Goal: Task Accomplishment & Management: Manage account settings

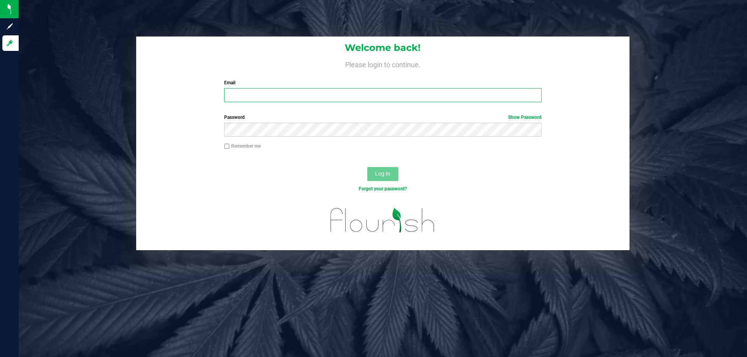
click at [287, 95] on input "Email" at bounding box center [382, 95] width 317 height 14
type input "[EMAIL_ADDRESS][DOMAIN_NAME]"
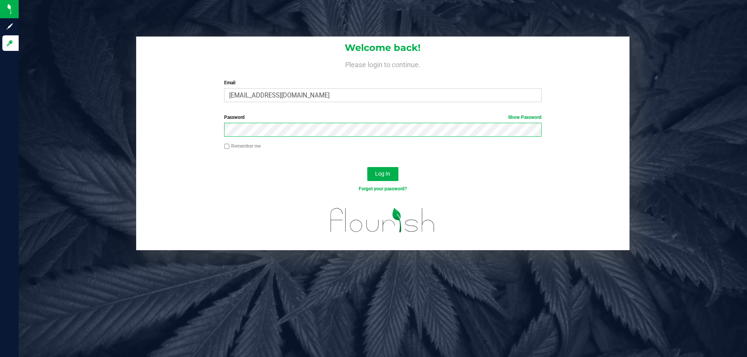
click at [367, 167] on button "Log In" at bounding box center [382, 174] width 31 height 14
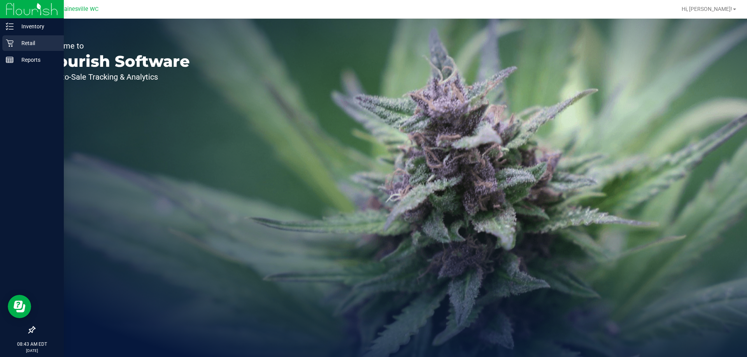
click at [28, 40] on p "Retail" at bounding box center [37, 43] width 47 height 9
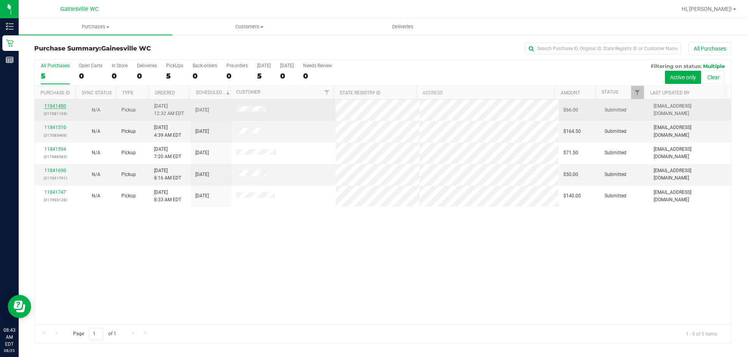
click at [58, 105] on link "11841480" at bounding box center [55, 105] width 22 height 5
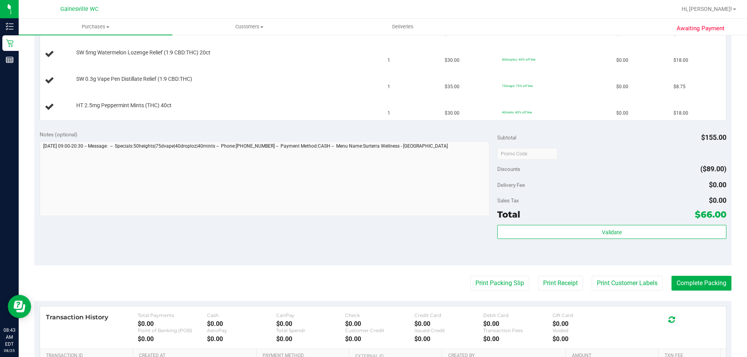
scroll to position [156, 0]
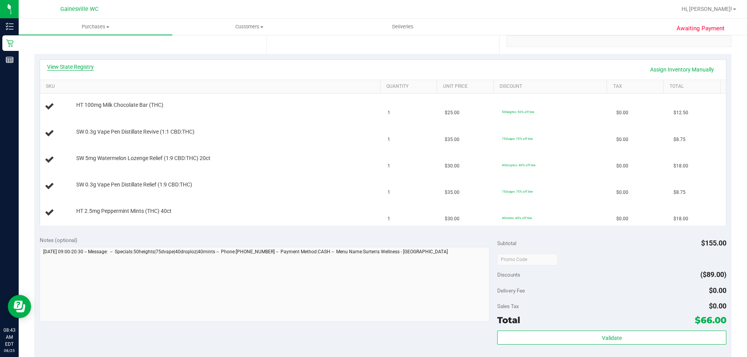
click at [85, 65] on link "View State Registry" at bounding box center [70, 67] width 47 height 8
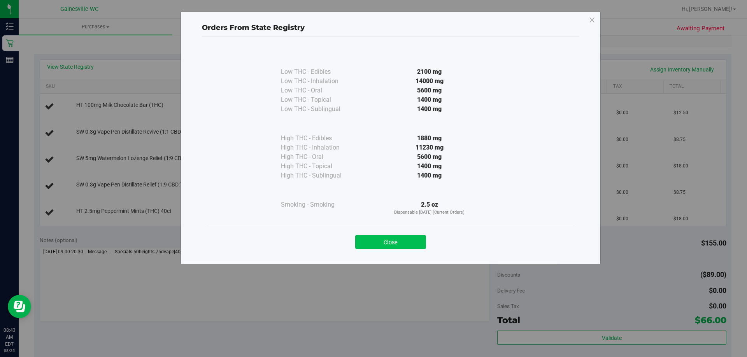
click at [372, 248] on button "Close" at bounding box center [390, 242] width 71 height 14
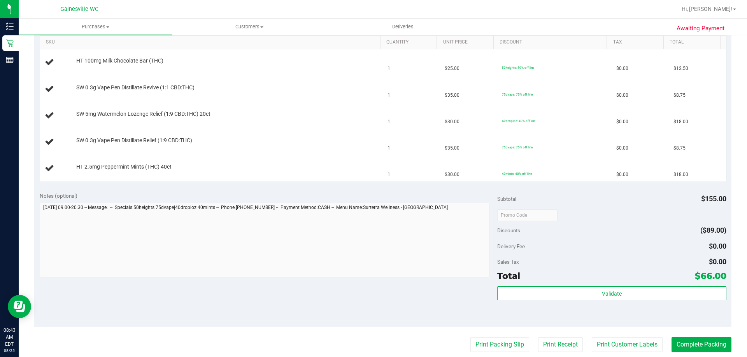
scroll to position [311, 0]
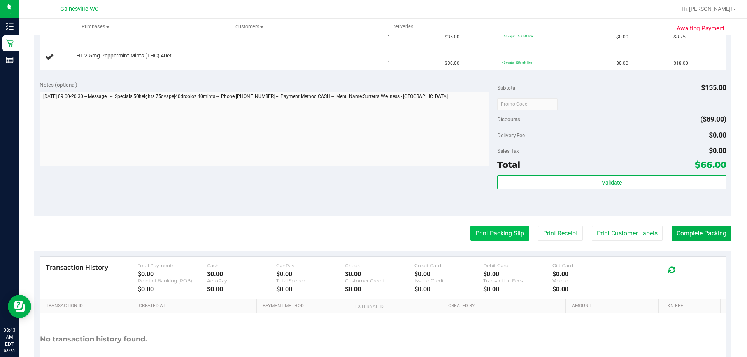
click at [492, 236] on button "Print Packing Slip" at bounding box center [499, 233] width 59 height 15
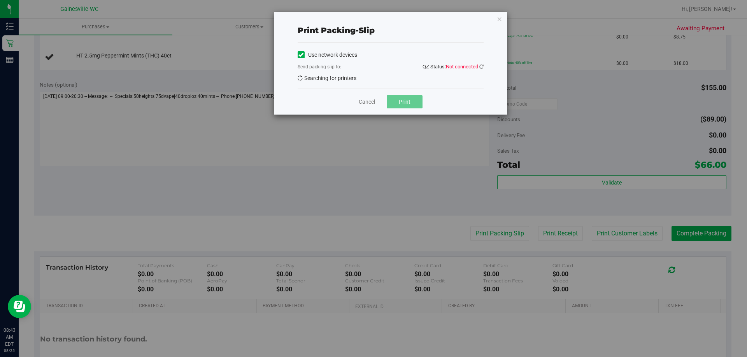
click at [353, 81] on span "Searching for printers" at bounding box center [327, 78] width 59 height 6
drag, startPoint x: 368, startPoint y: 100, endPoint x: 372, endPoint y: 99, distance: 4.0
click at [368, 100] on link "Cancel" at bounding box center [367, 102] width 16 height 8
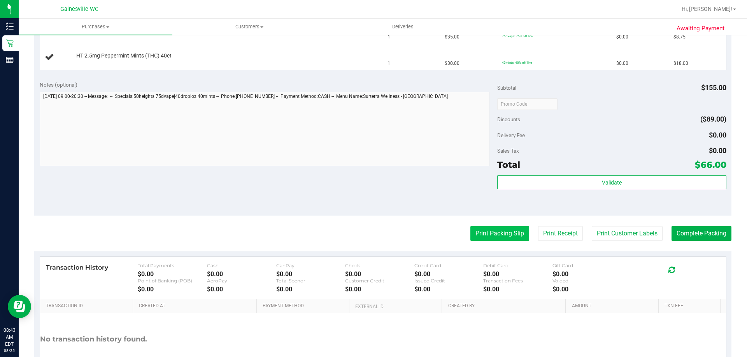
click at [494, 229] on button "Print Packing Slip" at bounding box center [499, 233] width 59 height 15
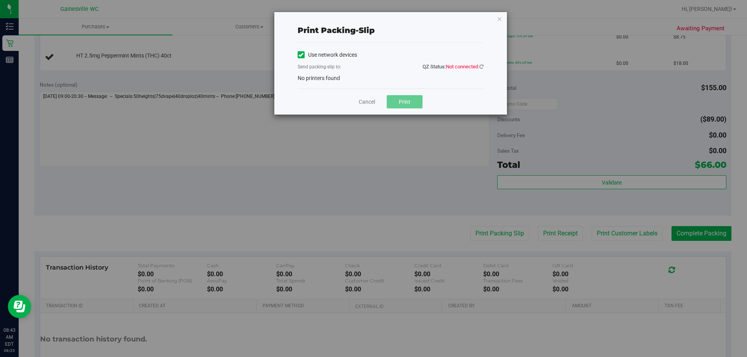
click at [386, 82] on div "Use network devices Send packing-slip to: QZ Status: Not connected No printers …" at bounding box center [391, 65] width 186 height 33
click at [368, 100] on link "Cancel" at bounding box center [367, 102] width 16 height 8
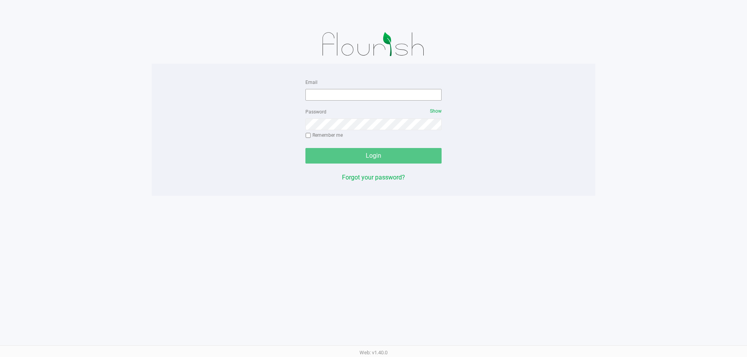
click at [407, 89] on div "Email" at bounding box center [373, 88] width 136 height 23
click at [406, 95] on input "Email" at bounding box center [373, 95] width 136 height 12
type input "[EMAIL_ADDRESS][DOMAIN_NAME]"
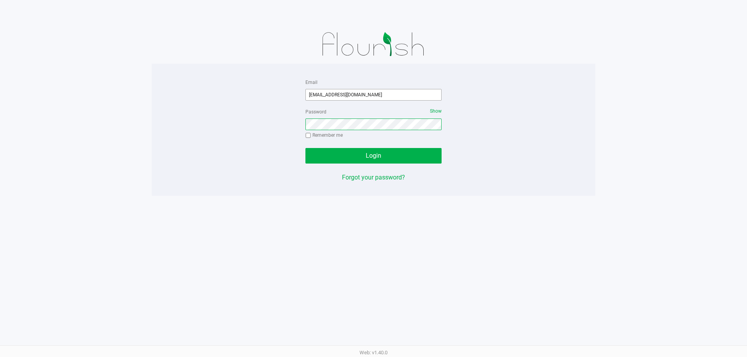
click at [305, 148] on button "Login" at bounding box center [373, 156] width 136 height 16
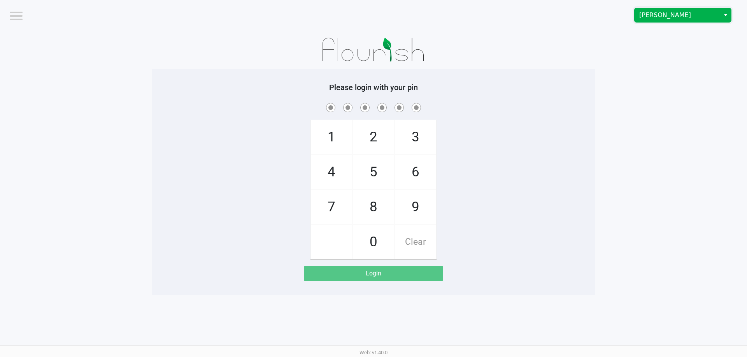
click at [687, 19] on span "[PERSON_NAME]" at bounding box center [677, 15] width 76 height 9
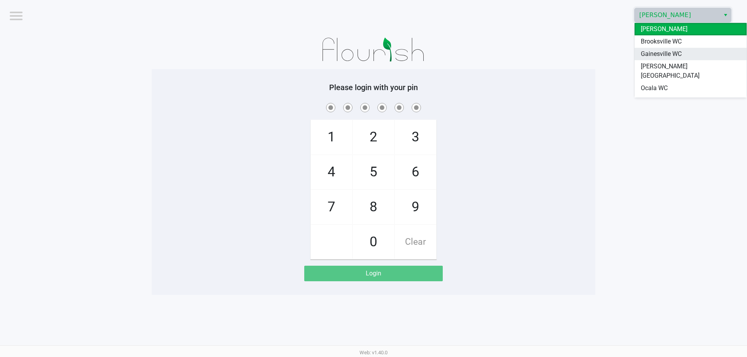
click at [670, 54] on span "Gainesville WC" at bounding box center [661, 53] width 41 height 9
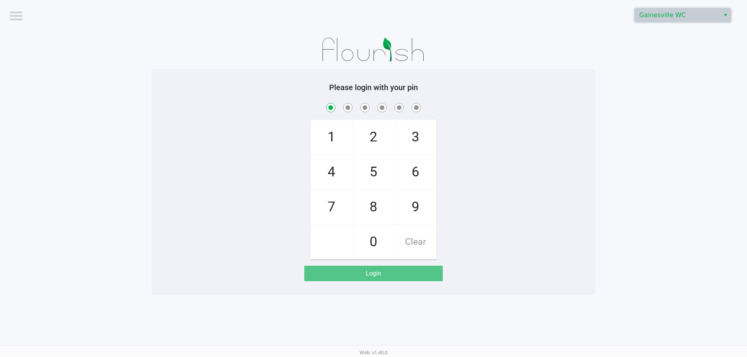
checkbox input "true"
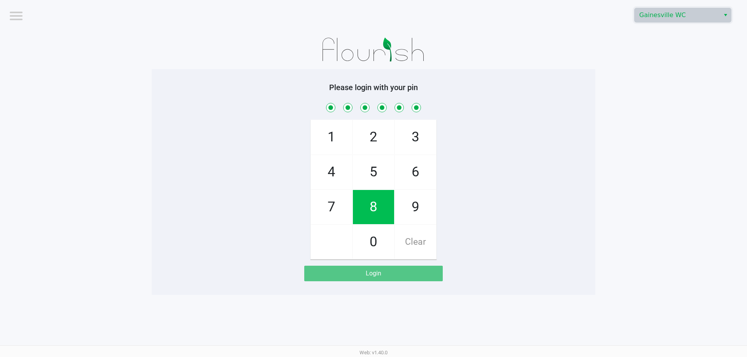
checkbox input "true"
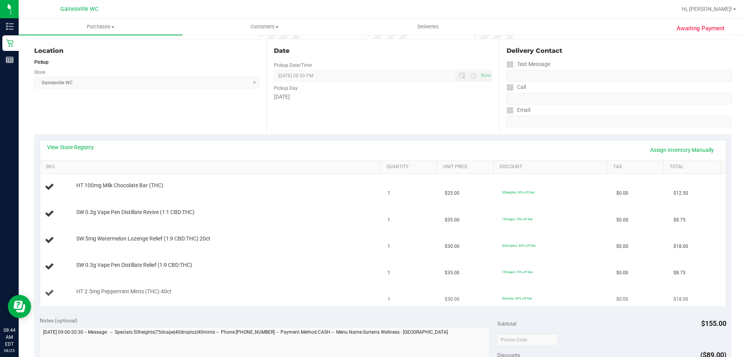
scroll to position [194, 0]
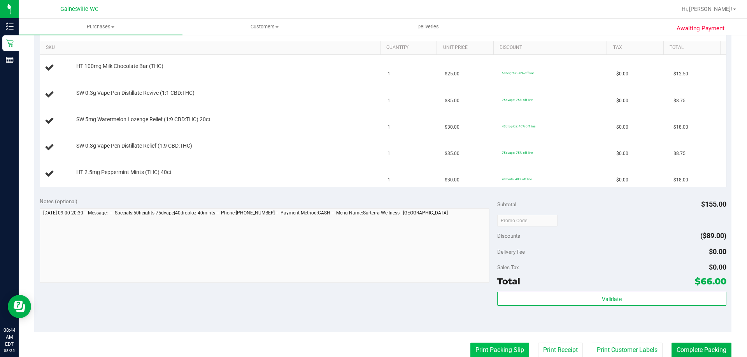
click at [509, 346] on button "Print Packing Slip" at bounding box center [499, 350] width 59 height 15
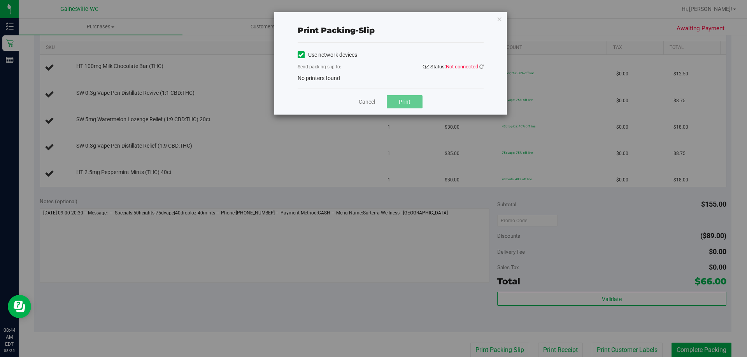
click at [372, 82] on div "Use network devices Send packing-slip to: QZ Status: Not connected No printers …" at bounding box center [391, 65] width 186 height 33
click at [374, 81] on div "Use network devices Send packing-slip to: QZ Status: Not connected No printers …" at bounding box center [391, 65] width 186 height 33
click at [481, 67] on icon at bounding box center [481, 66] width 4 height 5
click at [330, 81] on span "No printers found" at bounding box center [319, 78] width 42 height 6
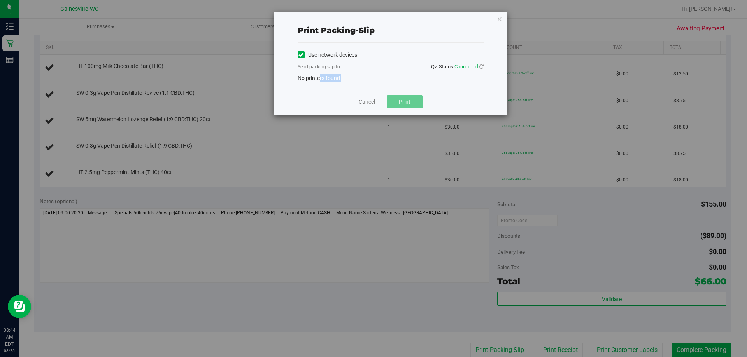
click at [330, 81] on span "No printers found" at bounding box center [319, 78] width 42 height 6
drag, startPoint x: 347, startPoint y: 75, endPoint x: 352, endPoint y: 75, distance: 4.7
click at [348, 75] on div "Use network devices Send packing-slip to: QZ Status: Connected No printers found" at bounding box center [391, 65] width 186 height 33
click at [352, 75] on div "Use network devices Send packing-slip to: QZ Status: Connected No printers found" at bounding box center [391, 65] width 186 height 33
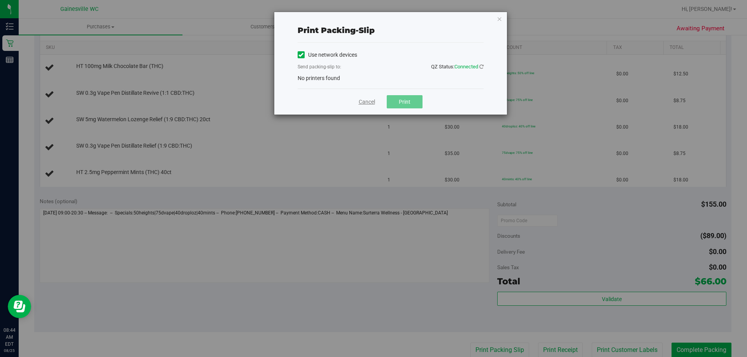
click at [367, 102] on link "Cancel" at bounding box center [367, 102] width 16 height 8
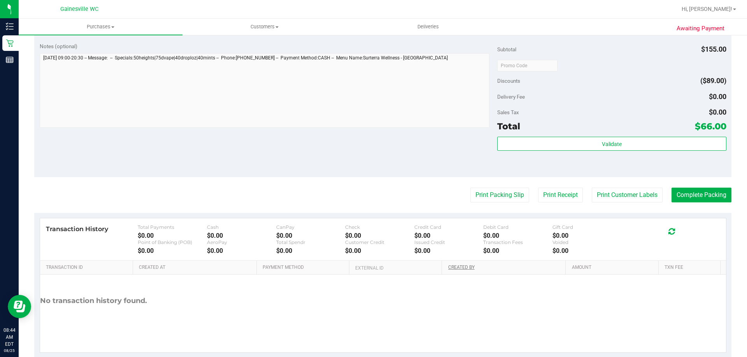
scroll to position [350, 0]
click at [489, 196] on button "Print Packing Slip" at bounding box center [499, 194] width 59 height 15
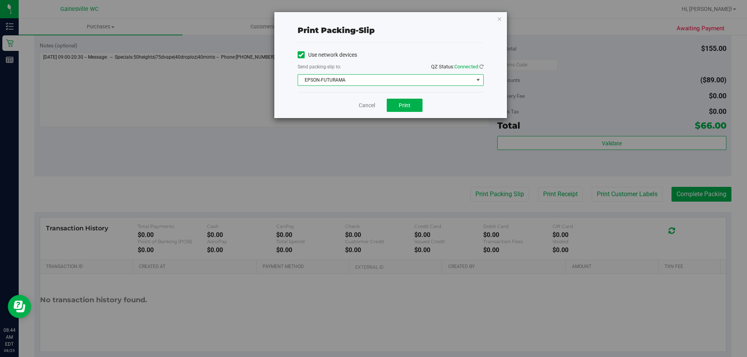
click at [406, 81] on span "EPSON-FUTURAMA" at bounding box center [385, 80] width 175 height 11
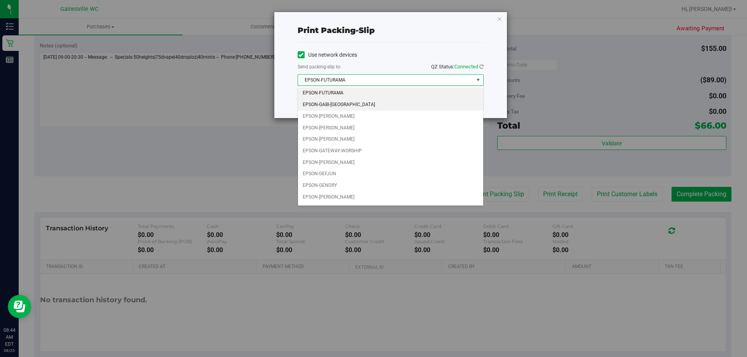
click at [358, 109] on li "EPSON-GABI-[GEOGRAPHIC_DATA]" at bounding box center [390, 105] width 185 height 12
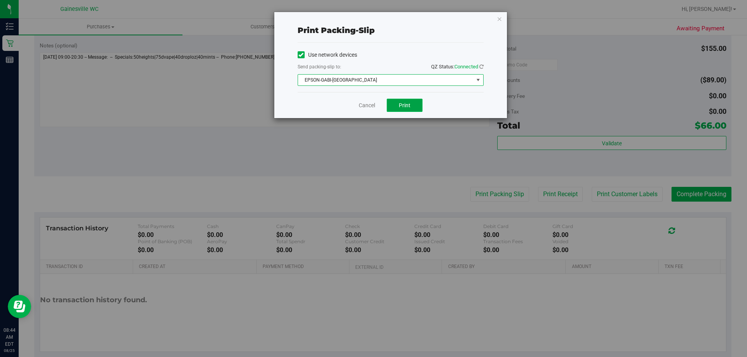
click at [397, 109] on button "Print" at bounding box center [405, 105] width 36 height 13
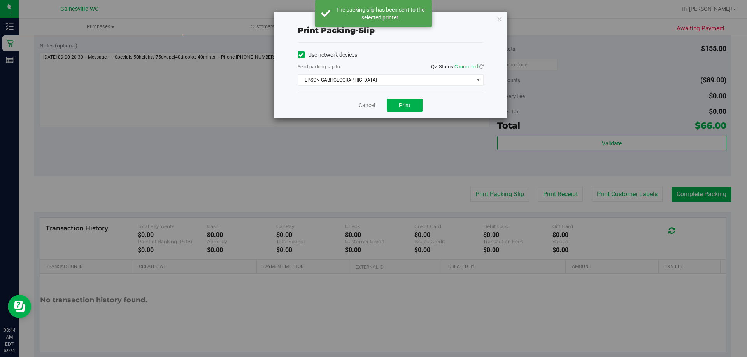
click at [362, 105] on link "Cancel" at bounding box center [367, 106] width 16 height 8
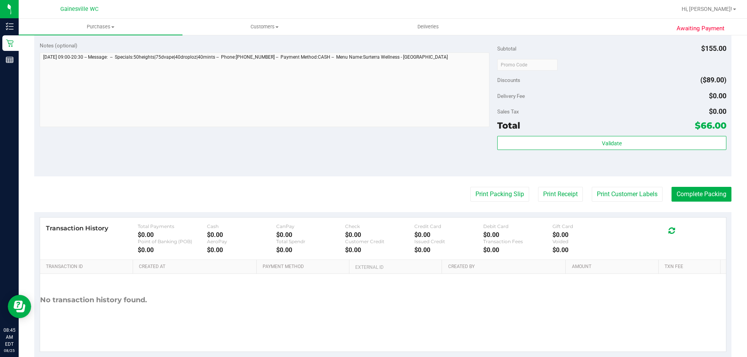
click at [470, 187] on button "Print Packing Slip" at bounding box center [499, 194] width 59 height 15
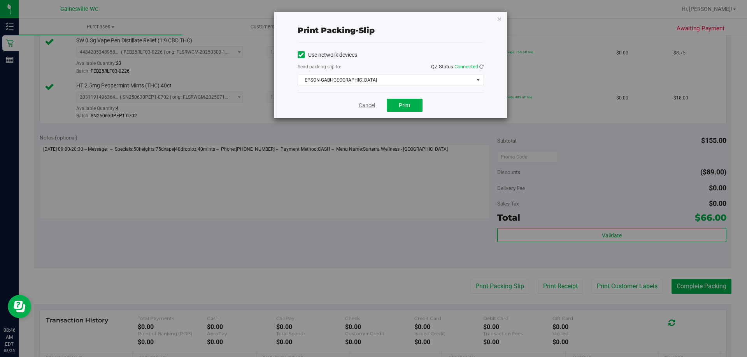
click at [367, 108] on link "Cancel" at bounding box center [367, 106] width 16 height 8
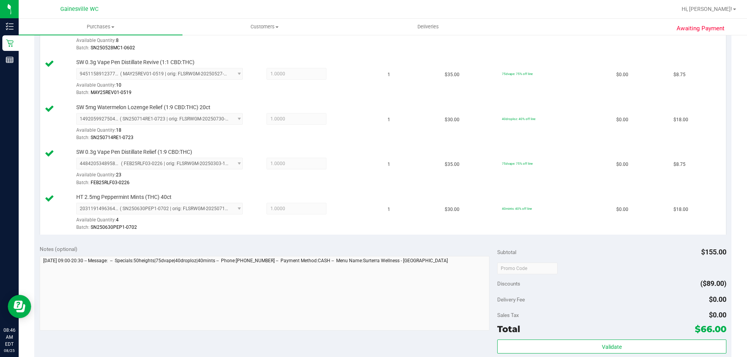
scroll to position [389, 0]
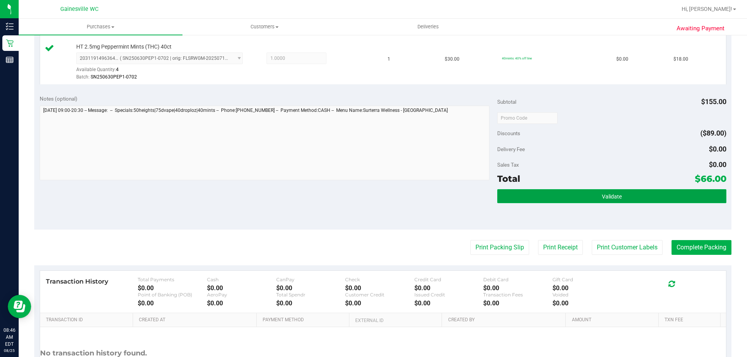
click at [569, 200] on button "Validate" at bounding box center [611, 196] width 229 height 14
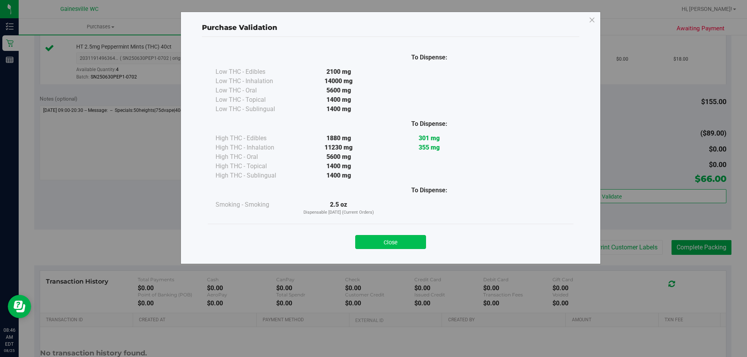
click at [401, 242] on button "Close" at bounding box center [390, 242] width 71 height 14
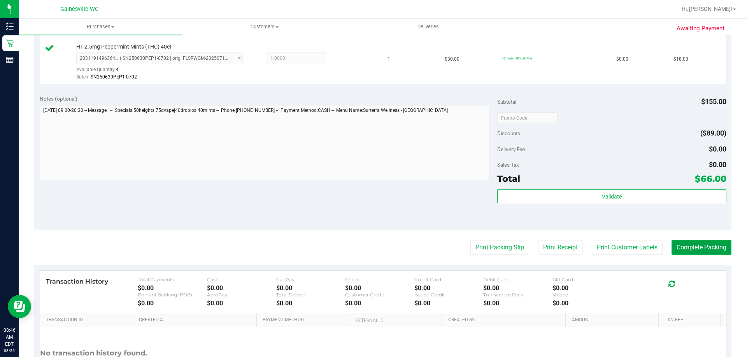
click at [693, 247] on button "Complete Packing" at bounding box center [701, 247] width 60 height 15
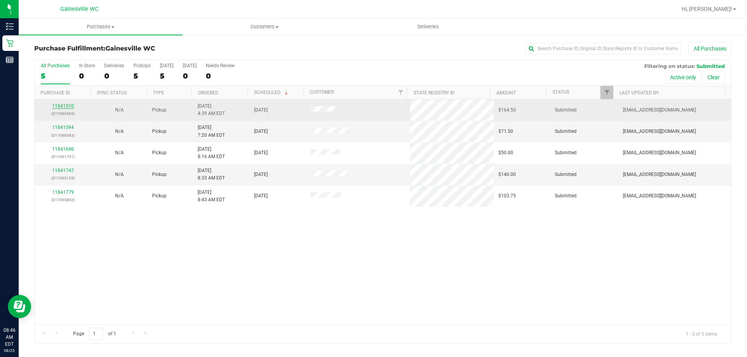
click at [70, 105] on link "11841510" at bounding box center [63, 105] width 22 height 5
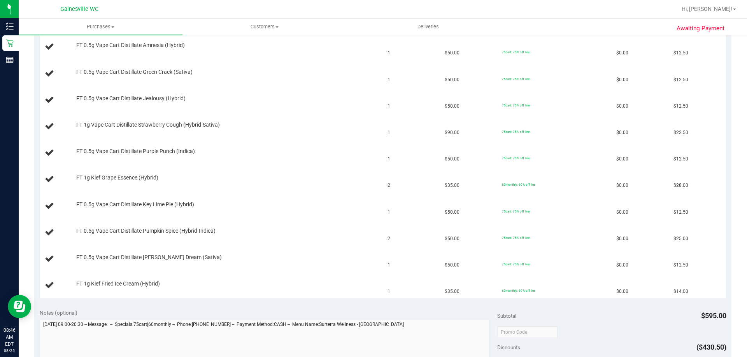
scroll to position [350, 0]
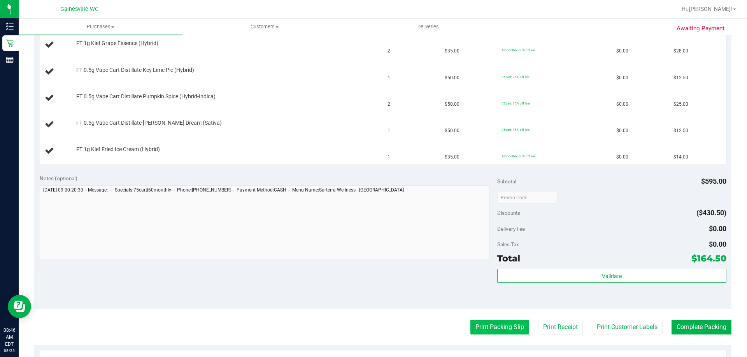
click at [473, 324] on button "Print Packing Slip" at bounding box center [499, 327] width 59 height 15
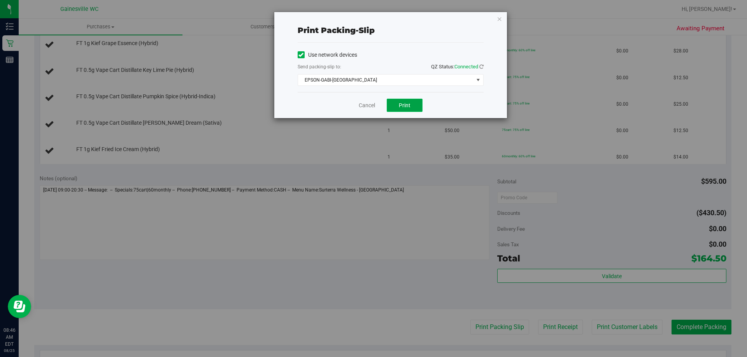
click at [411, 108] on button "Print" at bounding box center [405, 105] width 36 height 13
click at [370, 108] on link "Cancel" at bounding box center [367, 106] width 16 height 8
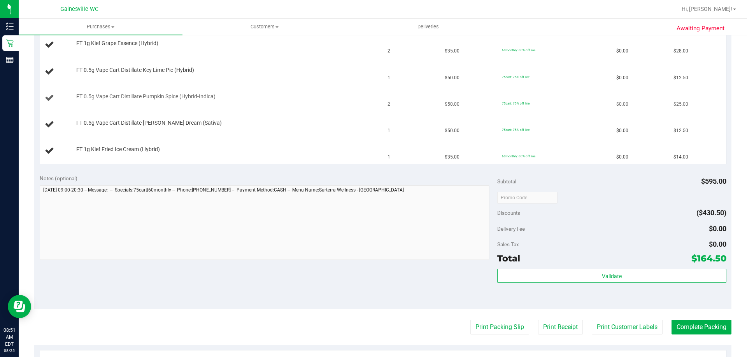
click at [374, 107] on td "FT 0.5g Vape Cart Distillate Pumpkin Spice (Hybrid-Indica)" at bounding box center [211, 98] width 343 height 26
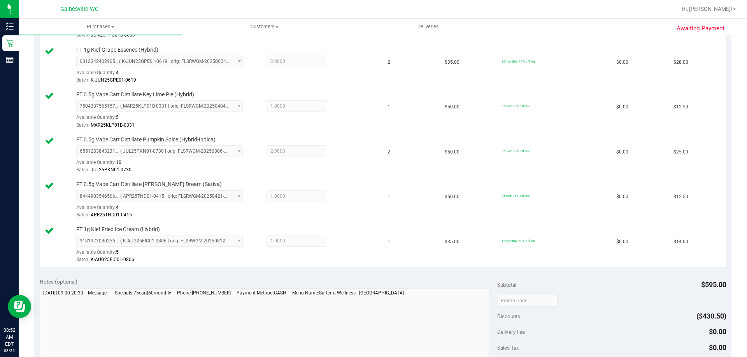
scroll to position [545, 0]
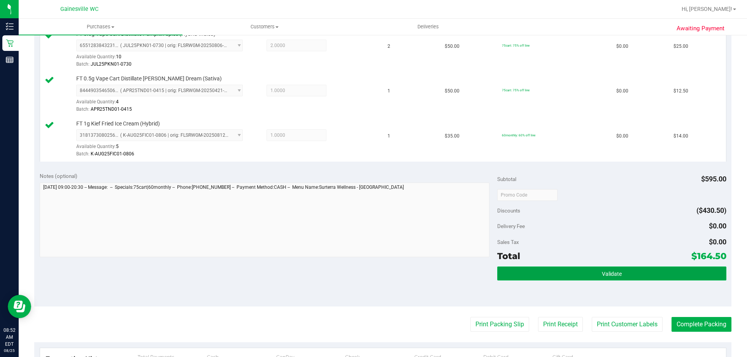
click at [520, 271] on button "Validate" at bounding box center [611, 274] width 229 height 14
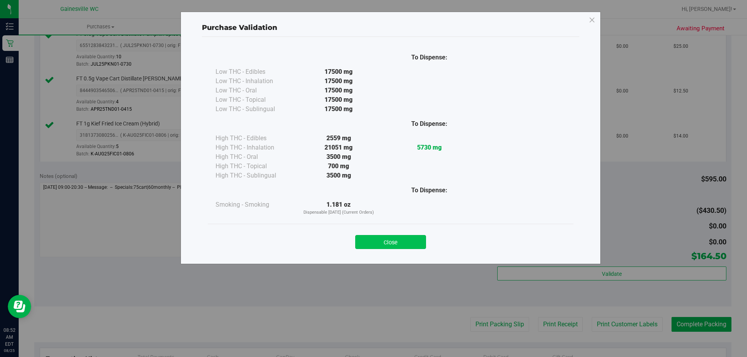
click at [365, 240] on button "Close" at bounding box center [390, 242] width 71 height 14
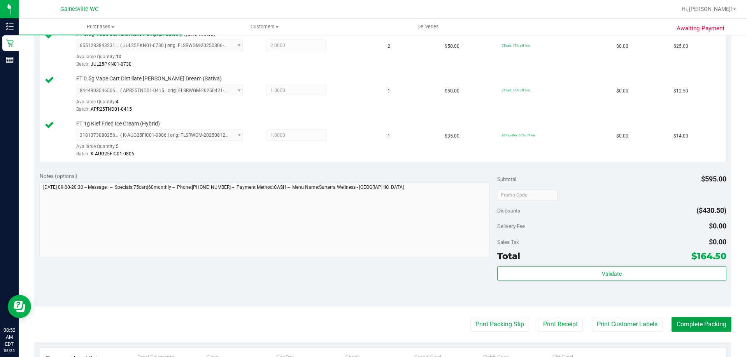
click at [707, 327] on button "Complete Packing" at bounding box center [701, 324] width 60 height 15
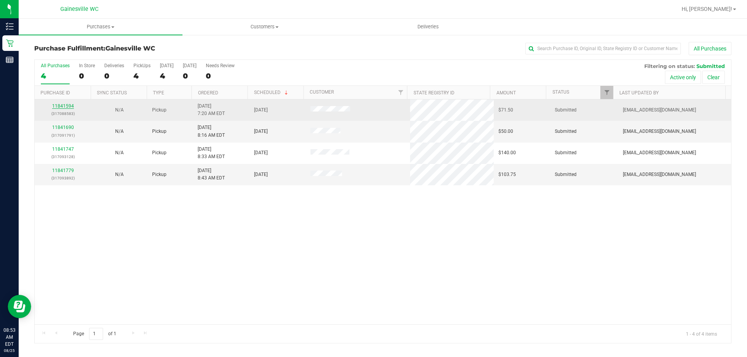
click at [63, 109] on link "11841594" at bounding box center [63, 105] width 22 height 5
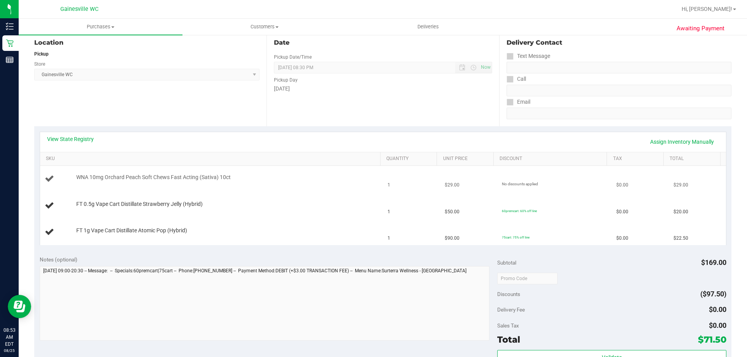
scroll to position [117, 0]
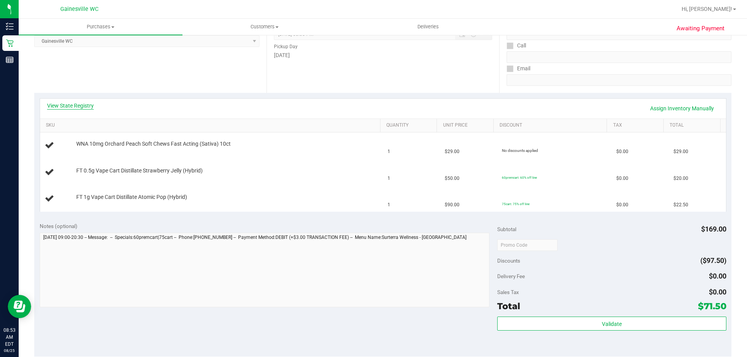
click at [70, 105] on link "View State Registry" at bounding box center [70, 106] width 47 height 8
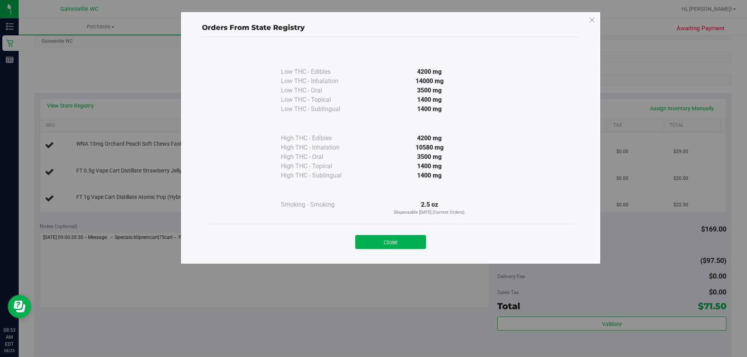
click at [409, 235] on div "Close" at bounding box center [391, 239] width 354 height 19
click at [404, 243] on button "Close" at bounding box center [390, 242] width 71 height 14
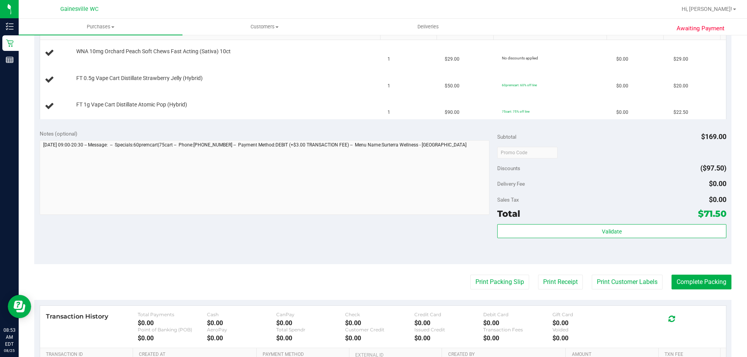
scroll to position [313, 0]
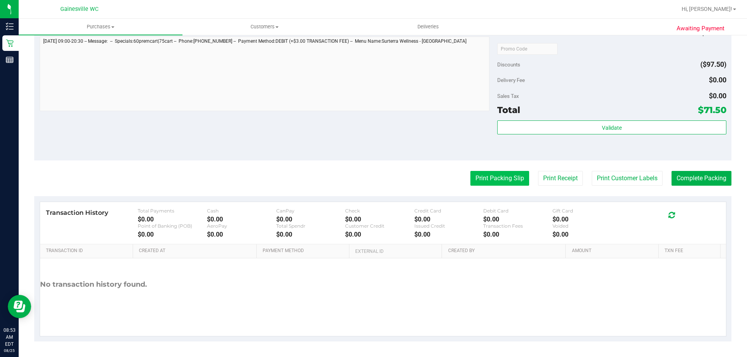
click at [503, 182] on button "Print Packing Slip" at bounding box center [499, 178] width 59 height 15
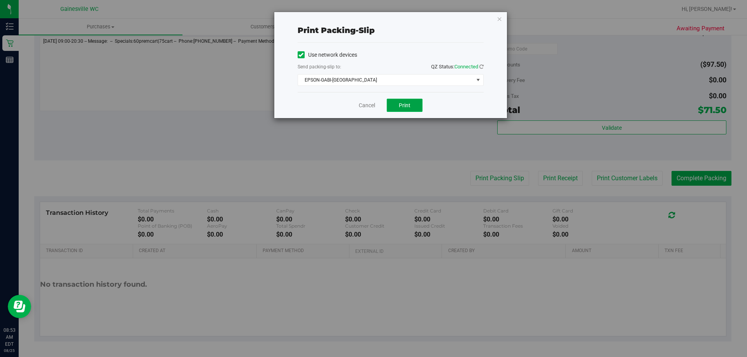
click at [403, 107] on span "Print" at bounding box center [405, 105] width 12 height 6
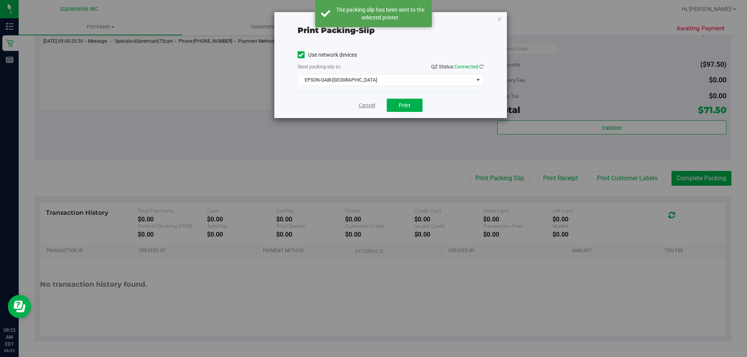
click at [366, 108] on link "Cancel" at bounding box center [367, 106] width 16 height 8
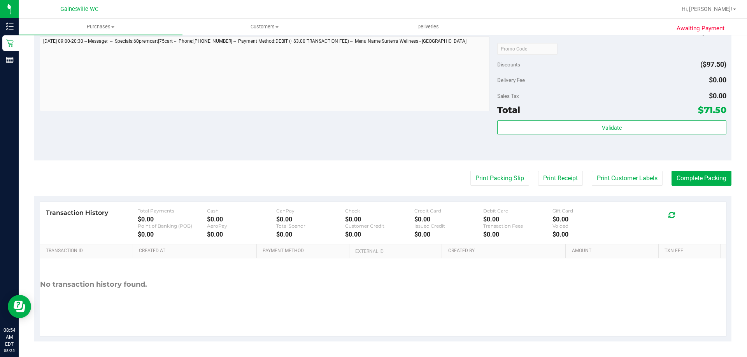
click at [470, 171] on button "Print Packing Slip" at bounding box center [499, 178] width 59 height 15
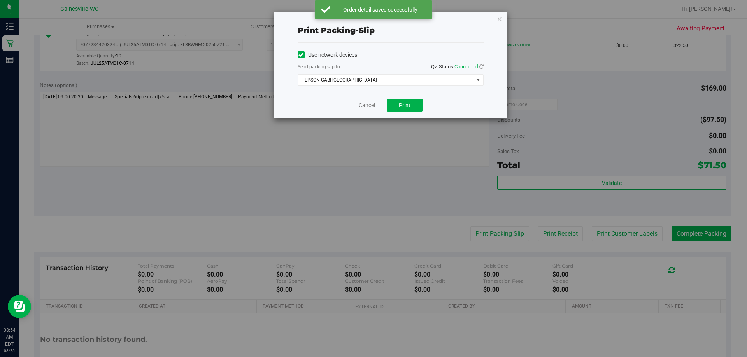
click at [368, 104] on link "Cancel" at bounding box center [367, 106] width 16 height 8
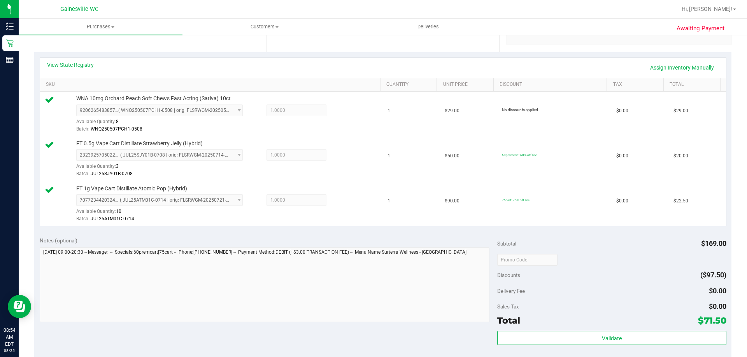
scroll to position [352, 0]
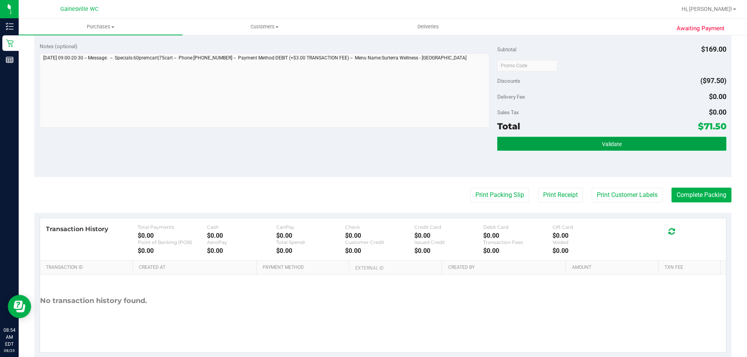
click at [602, 147] on span "Validate" at bounding box center [612, 144] width 20 height 6
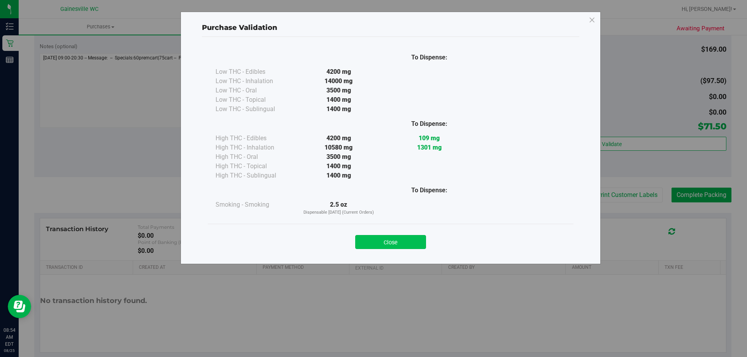
click at [368, 244] on button "Close" at bounding box center [390, 242] width 71 height 14
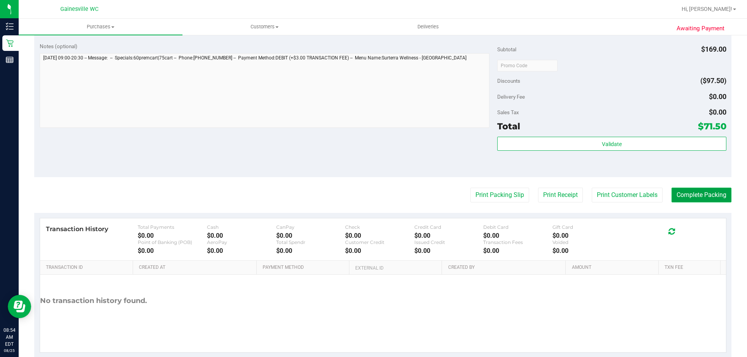
click at [688, 190] on button "Complete Packing" at bounding box center [701, 195] width 60 height 15
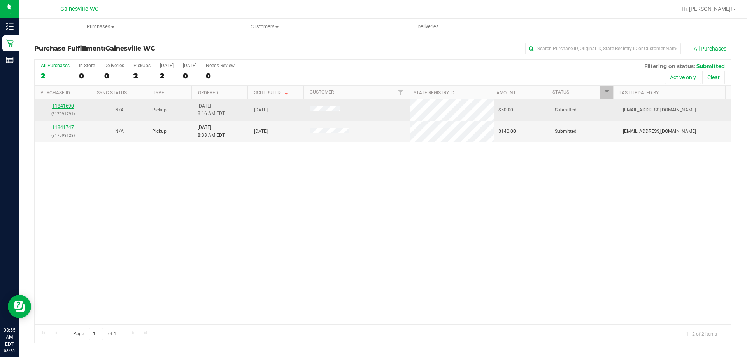
click at [64, 107] on link "11841690" at bounding box center [63, 105] width 22 height 5
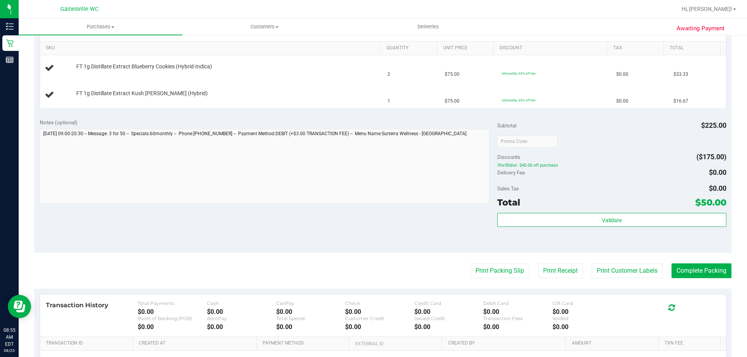
scroll to position [194, 0]
click at [514, 268] on button "Print Packing Slip" at bounding box center [499, 270] width 59 height 15
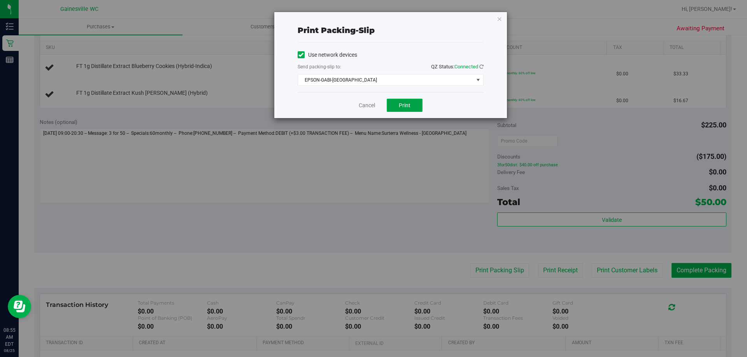
click at [395, 102] on button "Print" at bounding box center [405, 105] width 36 height 13
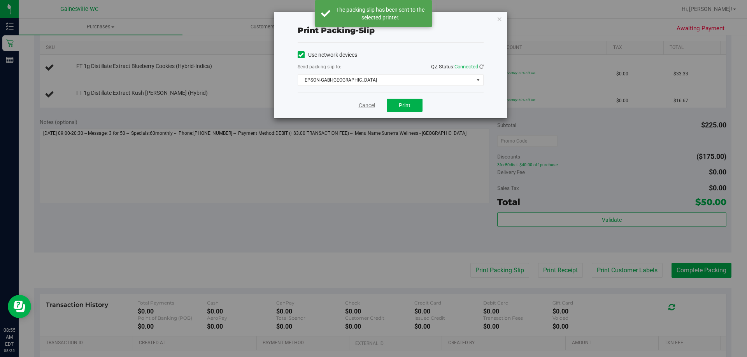
click at [365, 105] on link "Cancel" at bounding box center [367, 106] width 16 height 8
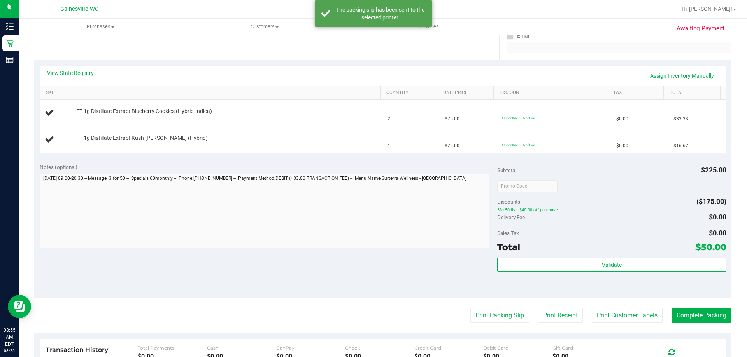
scroll to position [92, 0]
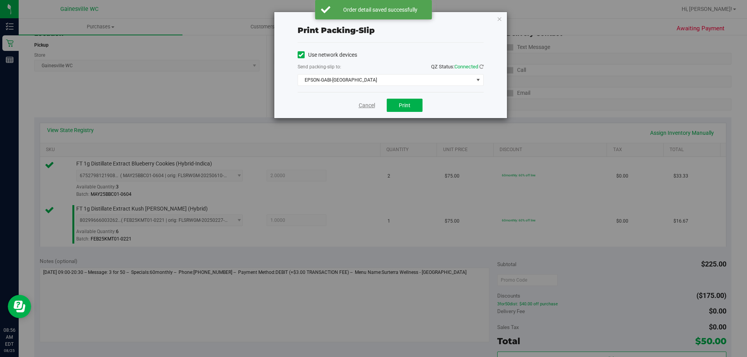
click at [361, 103] on link "Cancel" at bounding box center [367, 106] width 16 height 8
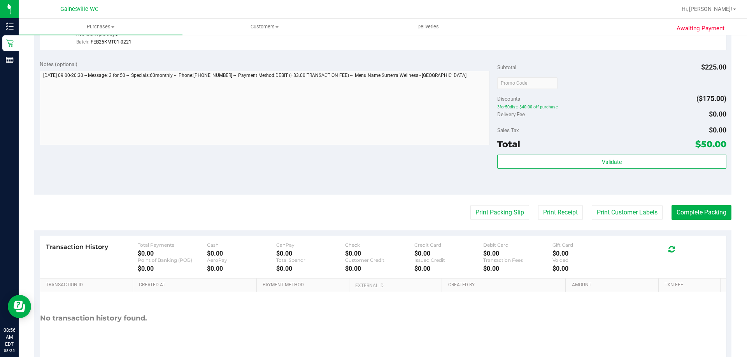
scroll to position [314, 0]
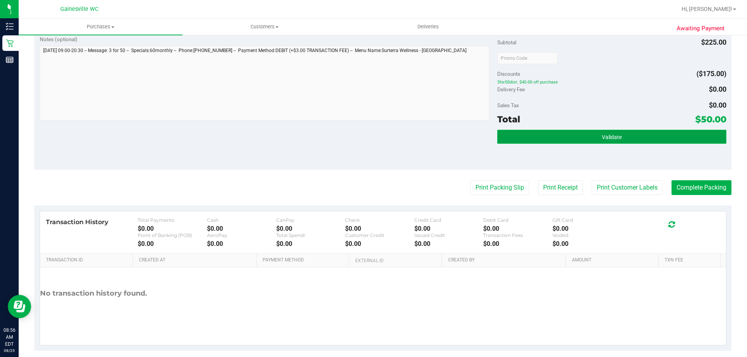
click at [512, 131] on button "Validate" at bounding box center [611, 137] width 229 height 14
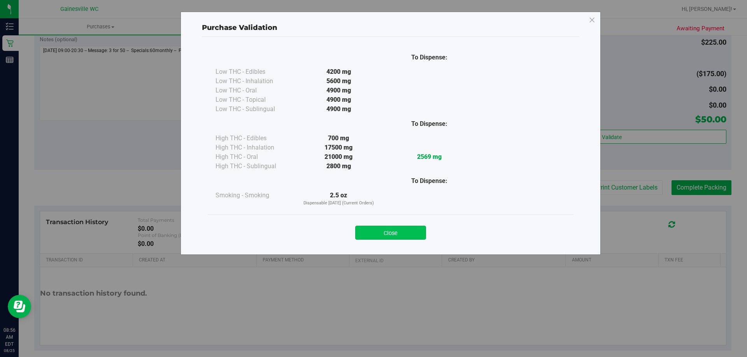
click at [391, 232] on button "Close" at bounding box center [390, 233] width 71 height 14
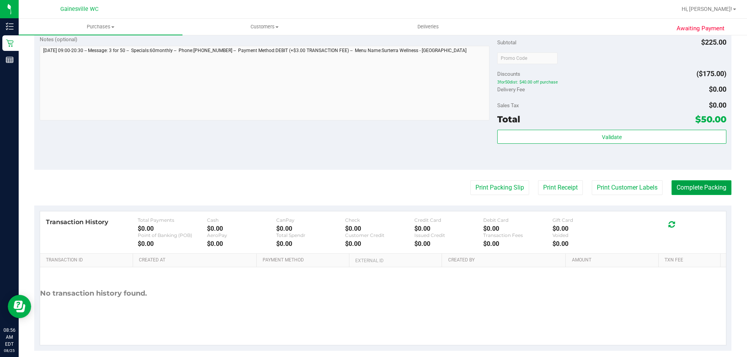
click at [671, 182] on button "Complete Packing" at bounding box center [701, 187] width 60 height 15
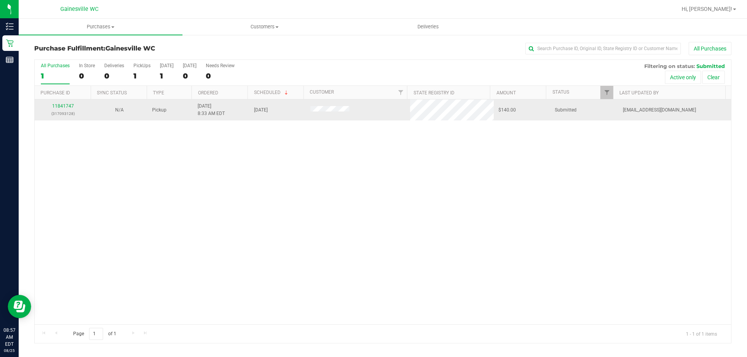
click at [68, 102] on td "11841747 (317093128)" at bounding box center [63, 110] width 56 height 21
click at [67, 104] on link "11841747" at bounding box center [63, 105] width 22 height 5
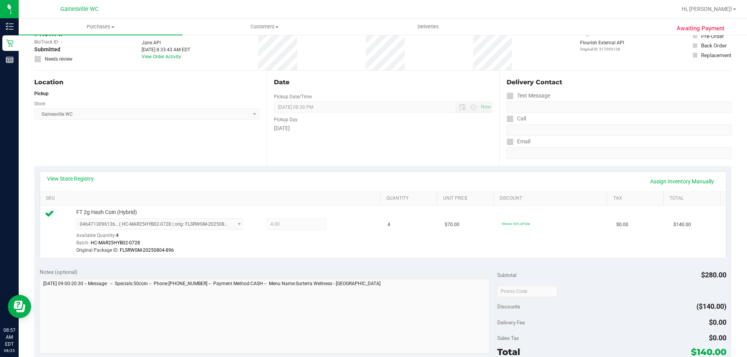
scroll to position [39, 0]
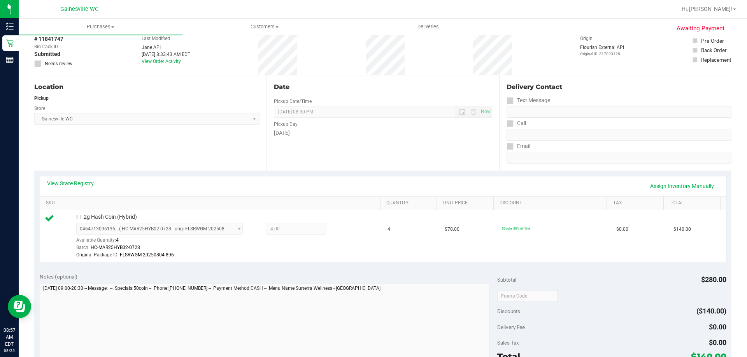
click at [73, 184] on link "View State Registry" at bounding box center [70, 184] width 47 height 8
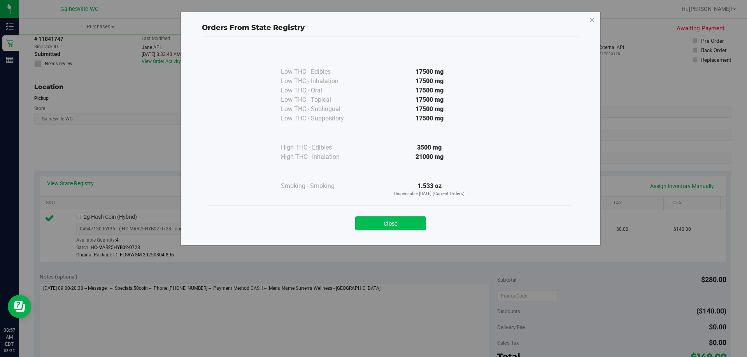
click at [397, 221] on button "Close" at bounding box center [390, 224] width 71 height 14
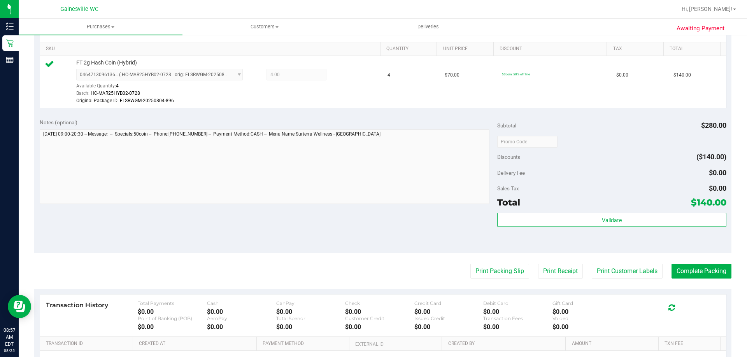
scroll to position [194, 0]
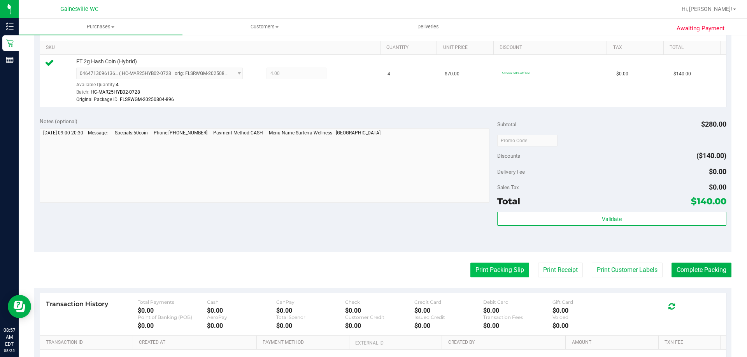
drag, startPoint x: 506, startPoint y: 278, endPoint x: 508, endPoint y: 273, distance: 4.9
click at [508, 275] on purchase-details "Back Edit Purchase Cancel Purchase View Profile # 11841747 BioTrack ID: - Submi…" at bounding box center [382, 141] width 697 height 586
click at [509, 272] on button "Print Packing Slip" at bounding box center [499, 270] width 59 height 15
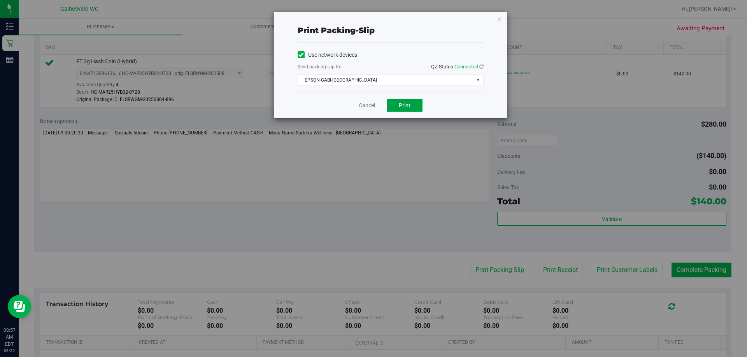
drag, startPoint x: 402, startPoint y: 103, endPoint x: 408, endPoint y: 103, distance: 6.2
click at [404, 103] on span "Print" at bounding box center [405, 105] width 12 height 6
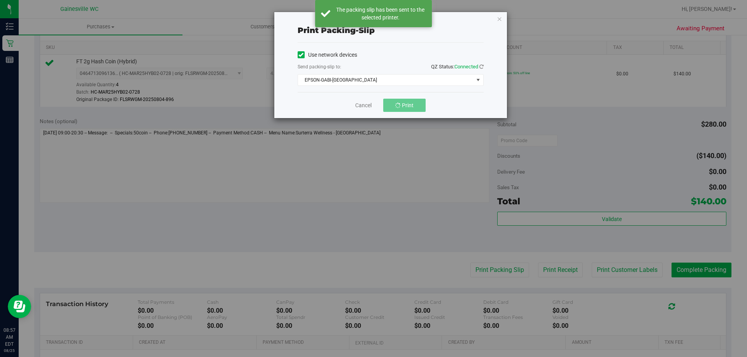
click at [397, 224] on div "Print packing-slip Use network devices Send packing-slip to: QZ Status: Connect…" at bounding box center [376, 178] width 753 height 357
click at [369, 103] on link "Cancel" at bounding box center [367, 106] width 16 height 8
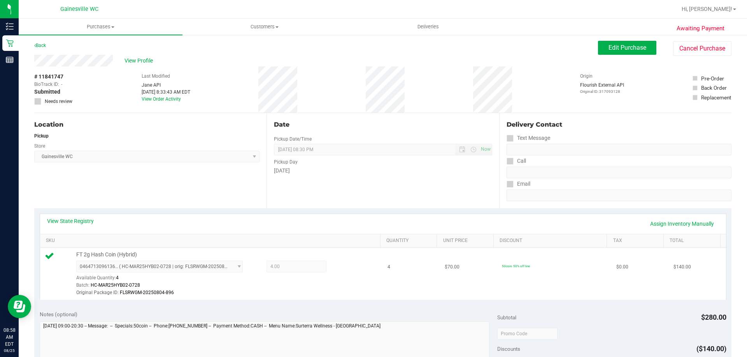
scroll to position [0, 0]
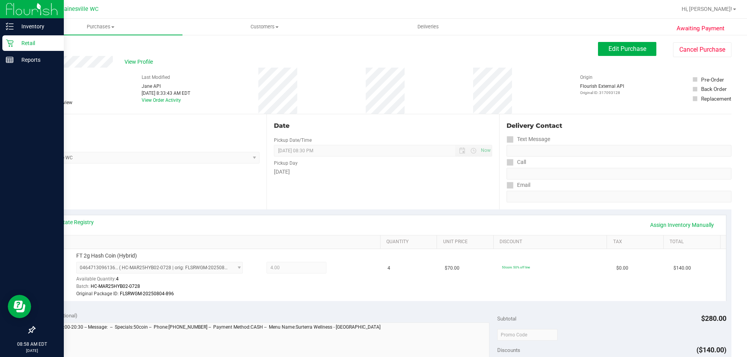
click at [24, 43] on p "Retail" at bounding box center [37, 43] width 47 height 9
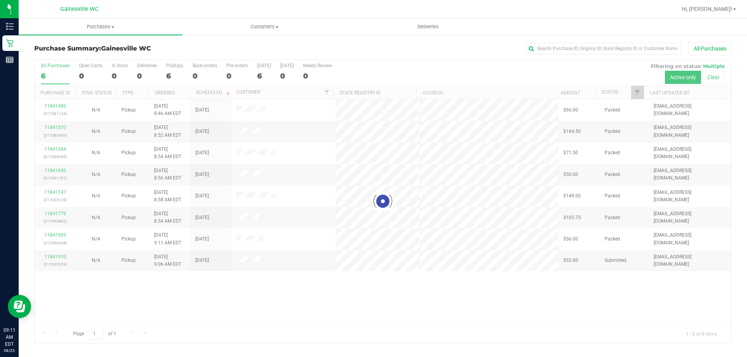
click at [58, 236] on div at bounding box center [383, 202] width 696 height 284
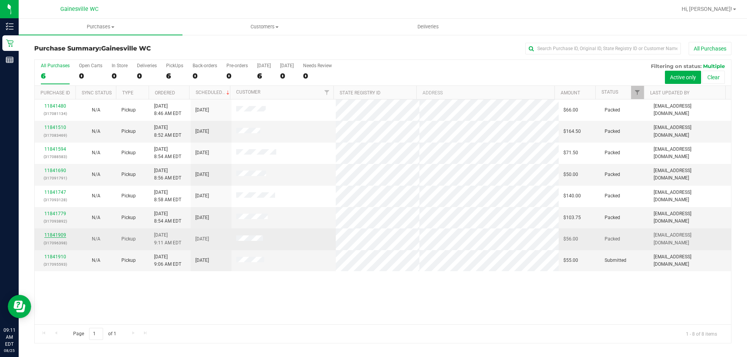
click at [59, 234] on link "11841909" at bounding box center [55, 235] width 22 height 5
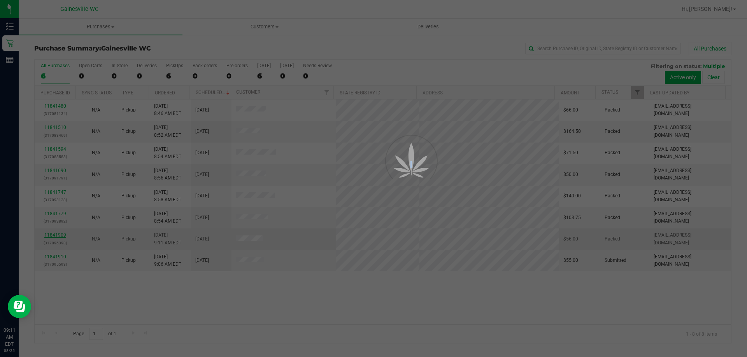
click at [59, 234] on div at bounding box center [373, 178] width 747 height 357
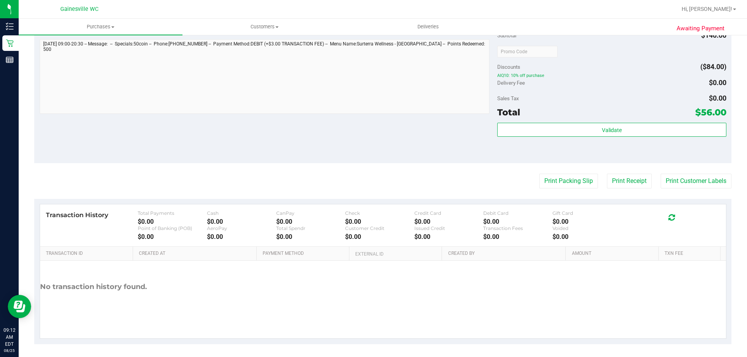
scroll to position [272, 0]
click at [574, 185] on button "Print Packing Slip" at bounding box center [568, 179] width 59 height 15
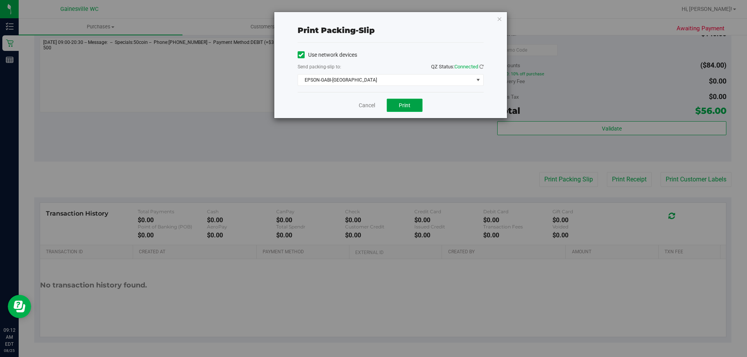
click at [389, 103] on button "Print" at bounding box center [405, 105] width 36 height 13
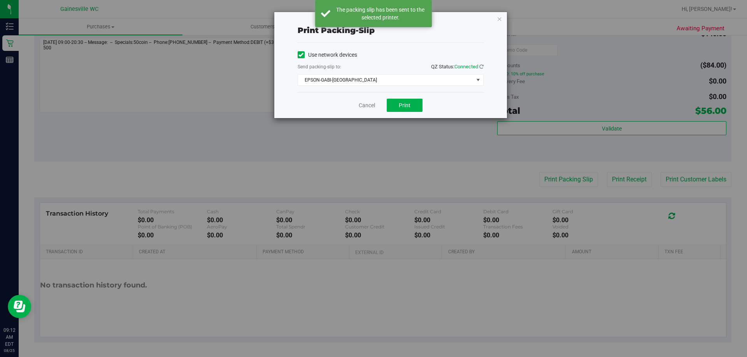
click at [356, 105] on div "Cancel Print" at bounding box center [391, 105] width 186 height 26
click at [373, 105] on link "Cancel" at bounding box center [367, 106] width 16 height 8
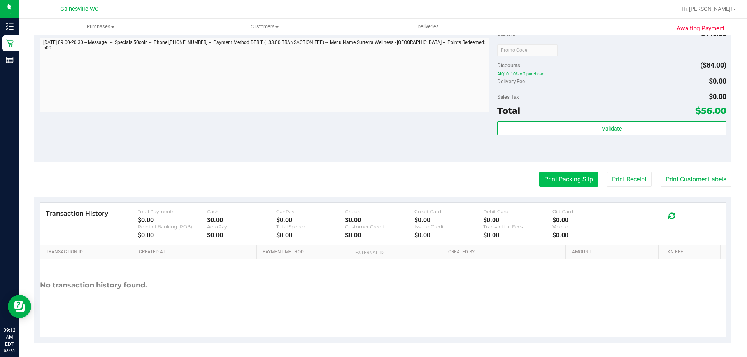
click at [574, 179] on button "Print Packing Slip" at bounding box center [568, 179] width 59 height 15
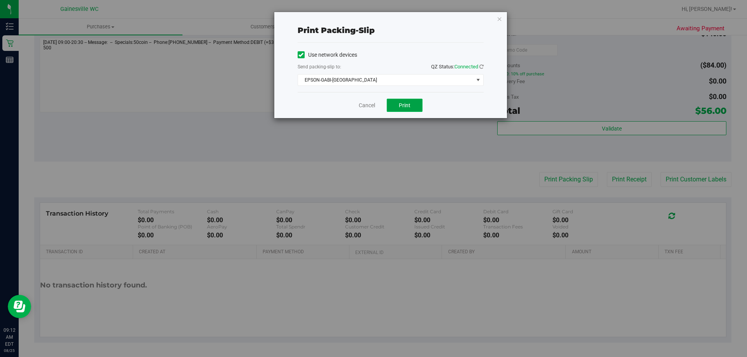
click at [395, 100] on button "Print" at bounding box center [405, 105] width 36 height 13
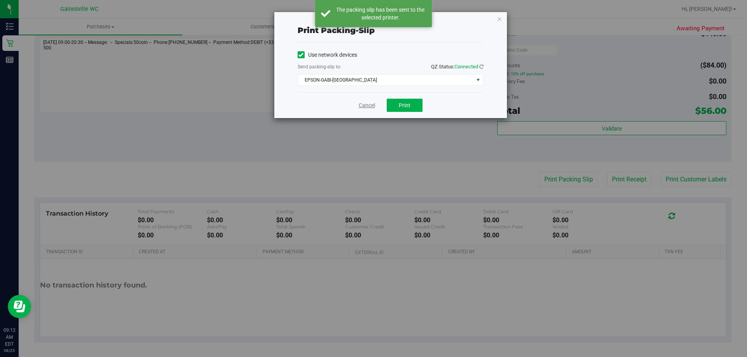
click at [367, 102] on link "Cancel" at bounding box center [367, 106] width 16 height 8
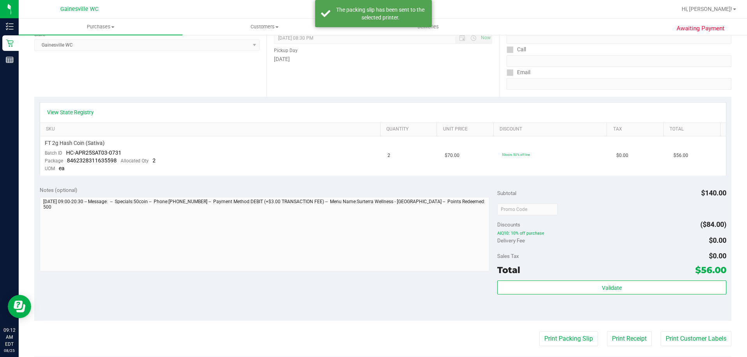
scroll to position [78, 0]
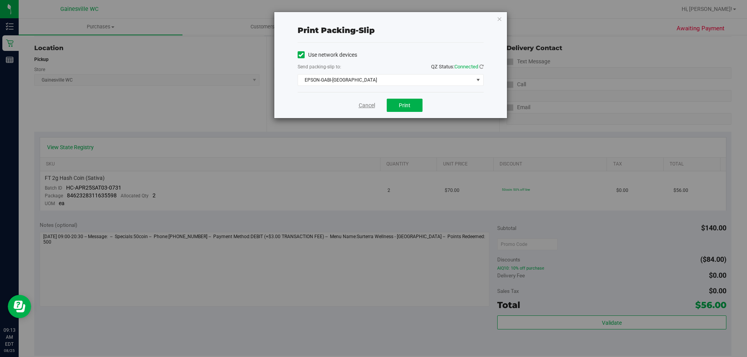
click at [372, 102] on link "Cancel" at bounding box center [367, 106] width 16 height 8
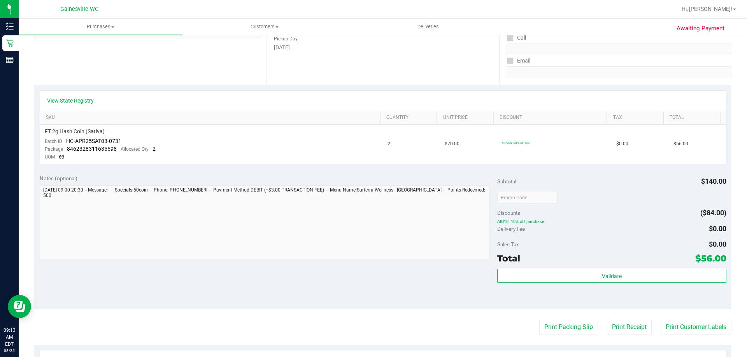
scroll to position [273, 0]
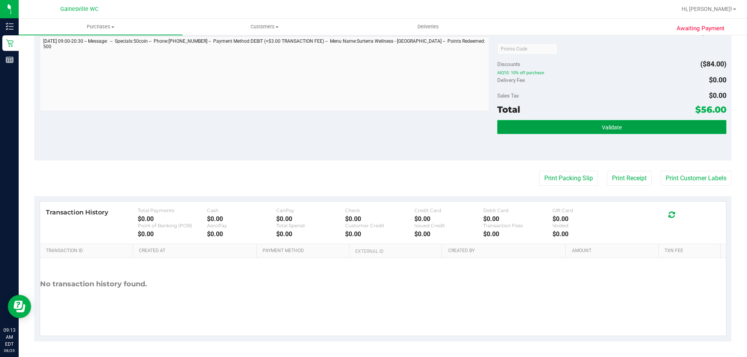
click at [598, 122] on button "Validate" at bounding box center [611, 127] width 229 height 14
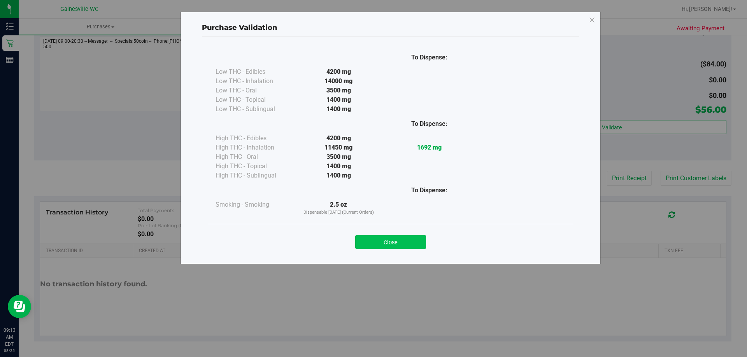
click at [388, 241] on button "Close" at bounding box center [390, 242] width 71 height 14
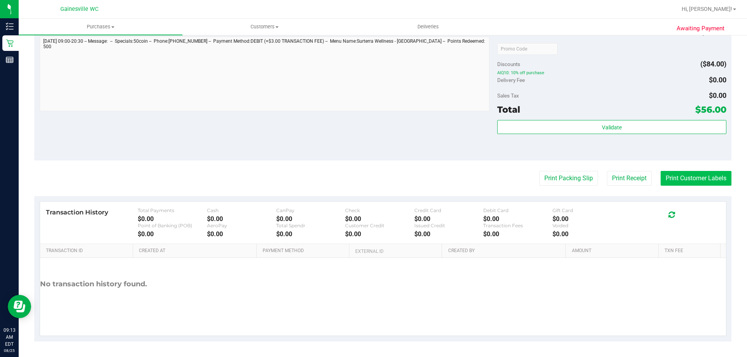
click at [667, 173] on button "Print Customer Labels" at bounding box center [695, 178] width 71 height 15
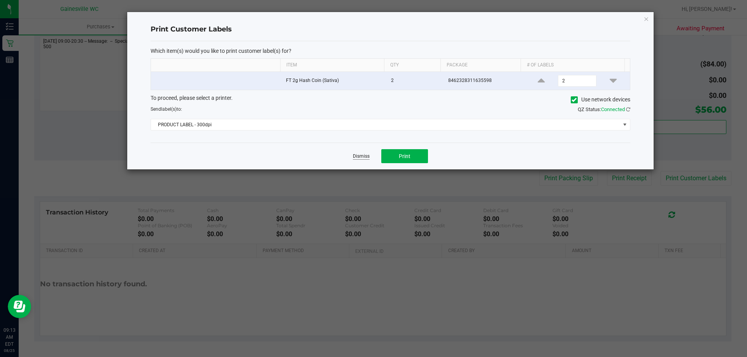
click at [357, 156] on link "Dismiss" at bounding box center [361, 156] width 17 height 7
